Goal: Entertainment & Leisure: Consume media (video, audio)

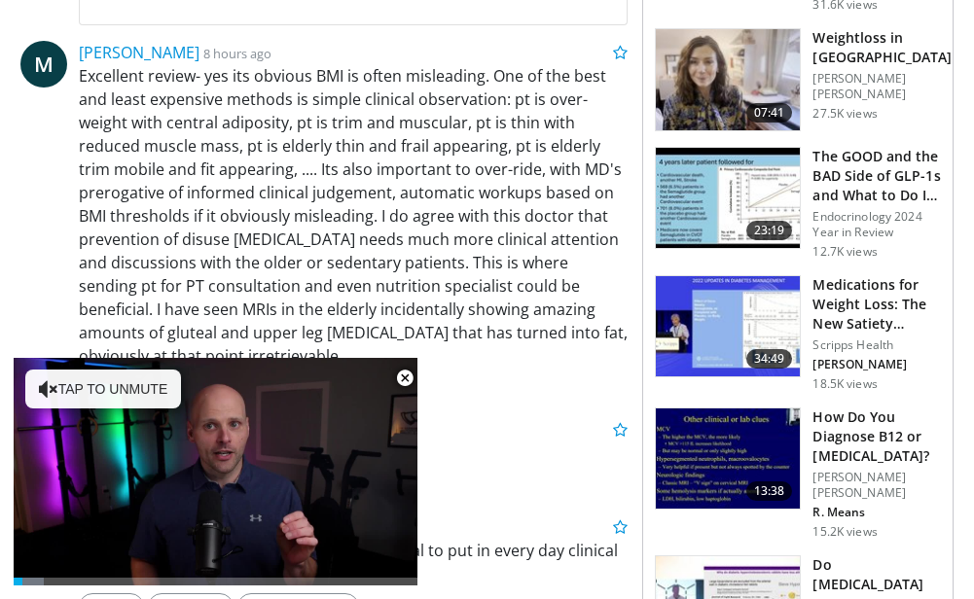
scroll to position [910, 0]
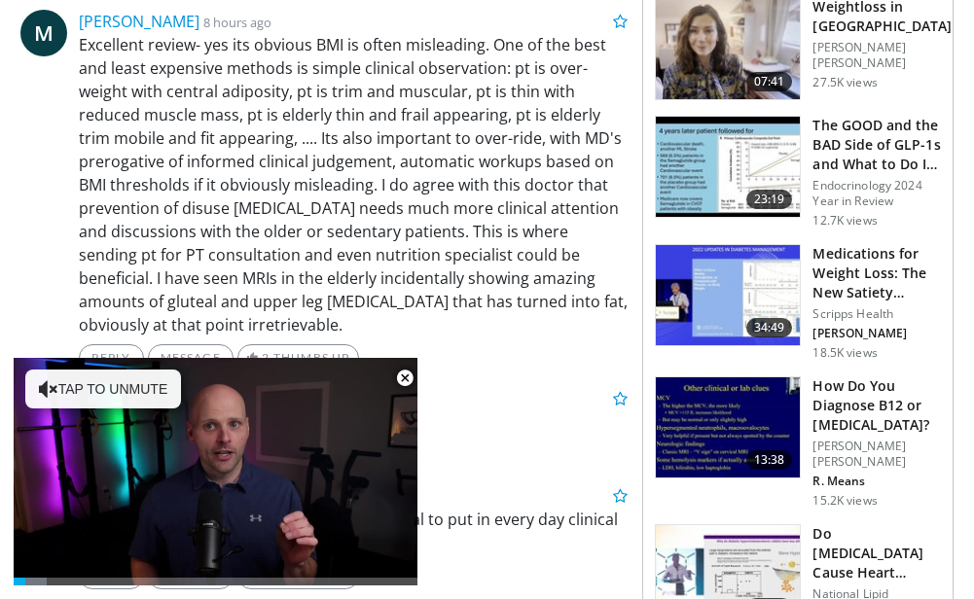
click at [721, 168] on img at bounding box center [728, 167] width 144 height 101
